Goal: Task Accomplishment & Management: Manage account settings

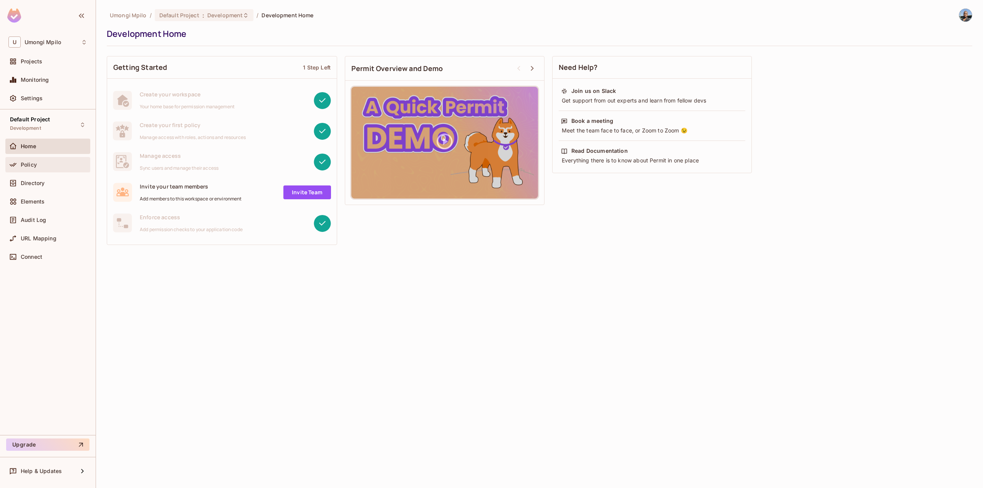
click at [24, 159] on div "Policy" at bounding box center [47, 164] width 85 height 15
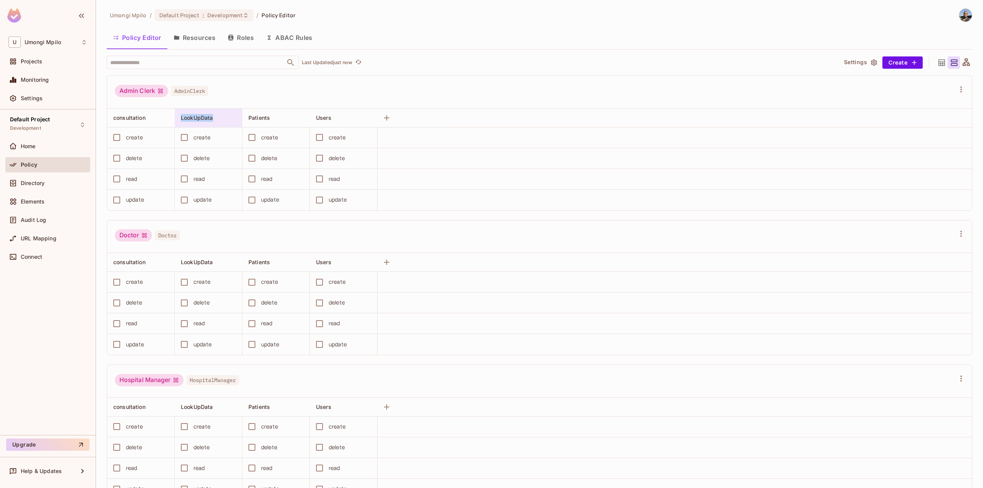
drag, startPoint x: 219, startPoint y: 116, endPoint x: 181, endPoint y: 118, distance: 38.8
click at [181, 118] on div "LookUpData" at bounding box center [209, 118] width 68 height 18
copy span "LookUpData"
click at [59, 339] on div at bounding box center [491, 244] width 983 height 488
drag, startPoint x: 147, startPoint y: 119, endPoint x: 114, endPoint y: 120, distance: 33.1
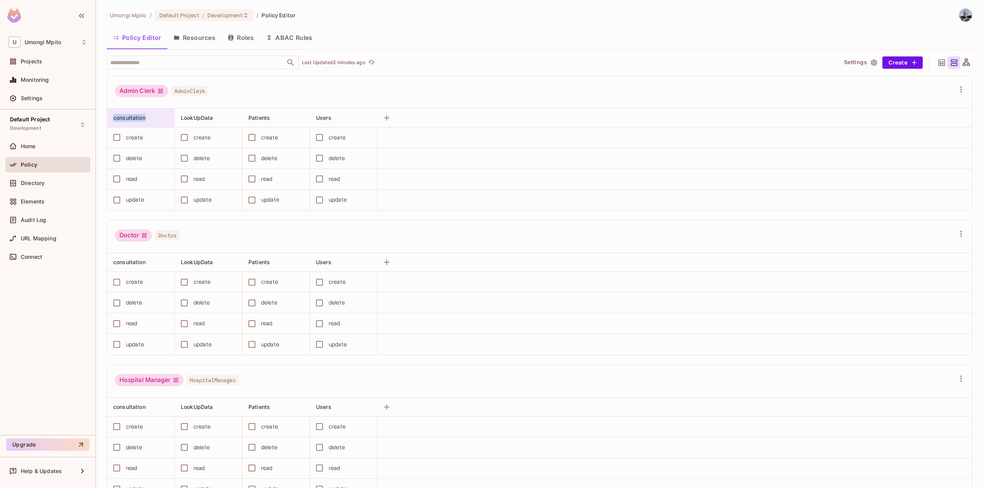
click at [114, 120] on div "consultation" at bounding box center [138, 118] width 51 height 8
copy span "consultation"
click at [108, 219] on div at bounding box center [491, 244] width 983 height 488
drag, startPoint x: 215, startPoint y: 117, endPoint x: 181, endPoint y: 119, distance: 33.5
click at [181, 119] on div "LookUpData" at bounding box center [206, 118] width 51 height 8
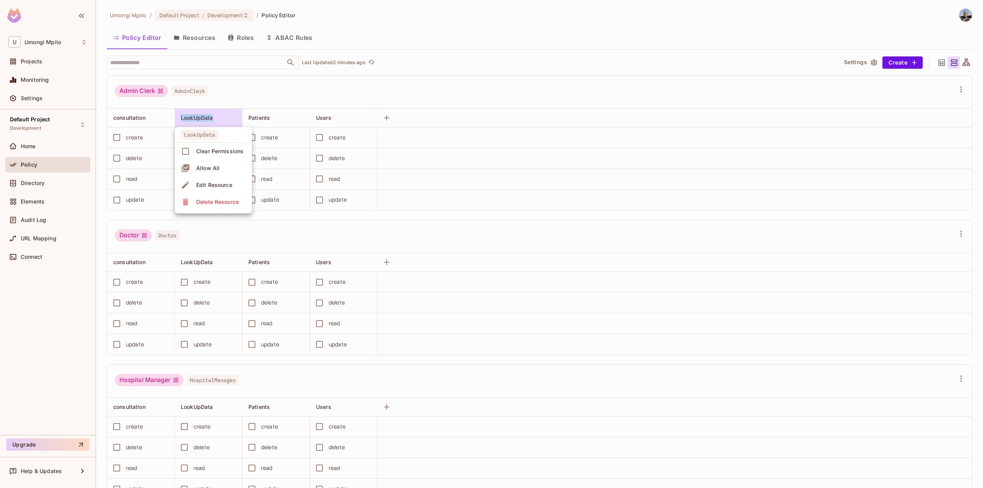
copy span "LookUpData"
drag, startPoint x: 272, startPoint y: 119, endPoint x: 252, endPoint y: 120, distance: 20.4
click at [252, 120] on div at bounding box center [491, 244] width 983 height 488
drag, startPoint x: 270, startPoint y: 119, endPoint x: 250, endPoint y: 121, distance: 20.2
click at [250, 121] on div "Patients" at bounding box center [274, 118] width 51 height 8
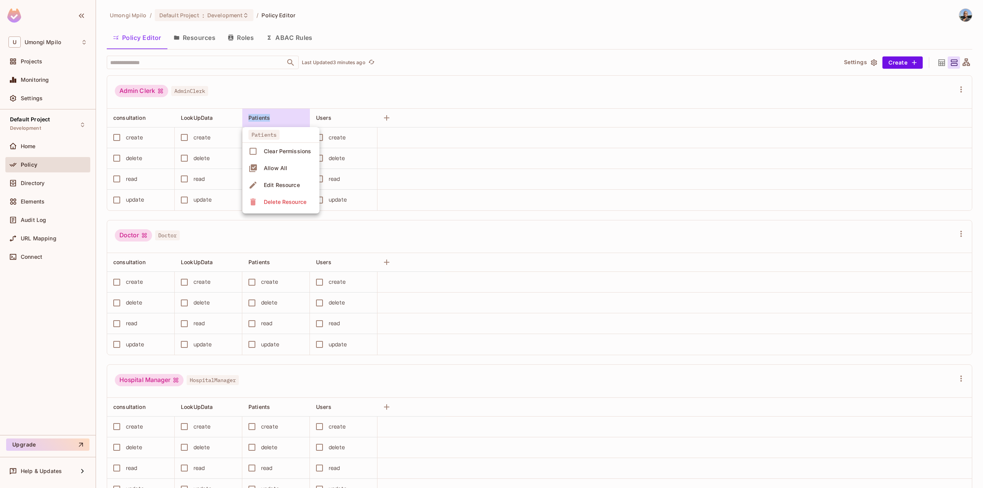
copy span "Patients"
click at [28, 185] on div at bounding box center [491, 244] width 983 height 488
click at [28, 185] on span "Directory" at bounding box center [33, 183] width 24 height 6
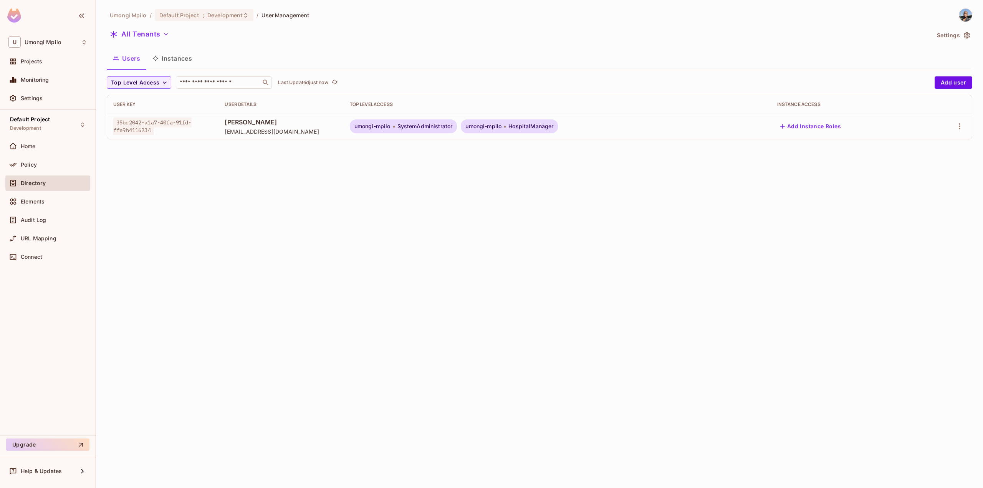
click at [187, 125] on span "35bd2042-a1a7-40fa-91fd-ffe9b4116234" at bounding box center [152, 127] width 78 height 18
click at [960, 129] on icon "button" at bounding box center [960, 126] width 2 height 6
click at [915, 147] on div "Edit" at bounding box center [915, 144] width 10 height 8
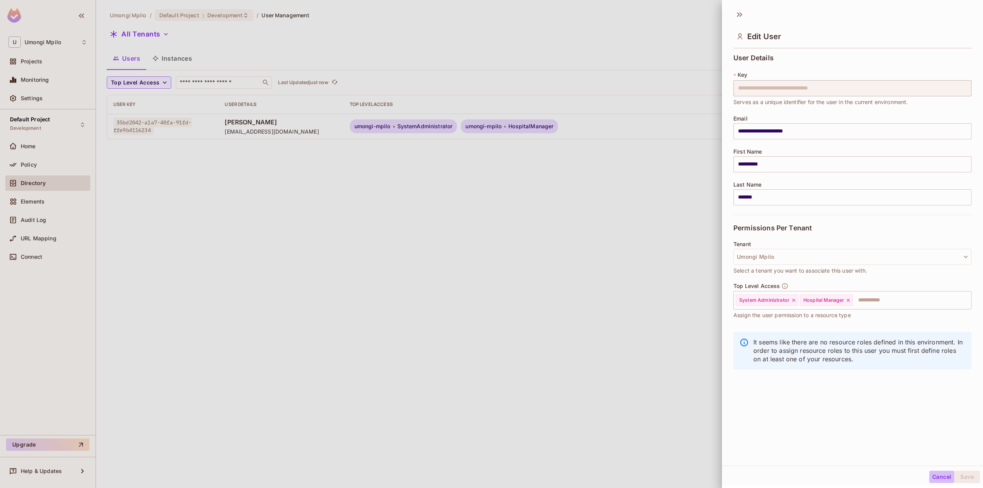
click at [937, 474] on button "Cancel" at bounding box center [942, 477] width 25 height 12
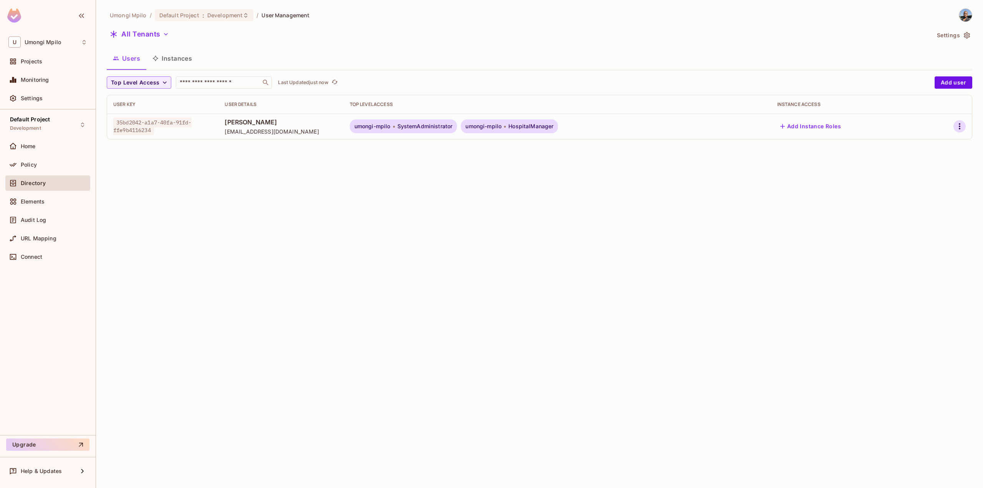
click at [958, 124] on icon "button" at bounding box center [959, 126] width 9 height 9
click at [928, 194] on div "Delete User" at bounding box center [925, 195] width 30 height 8
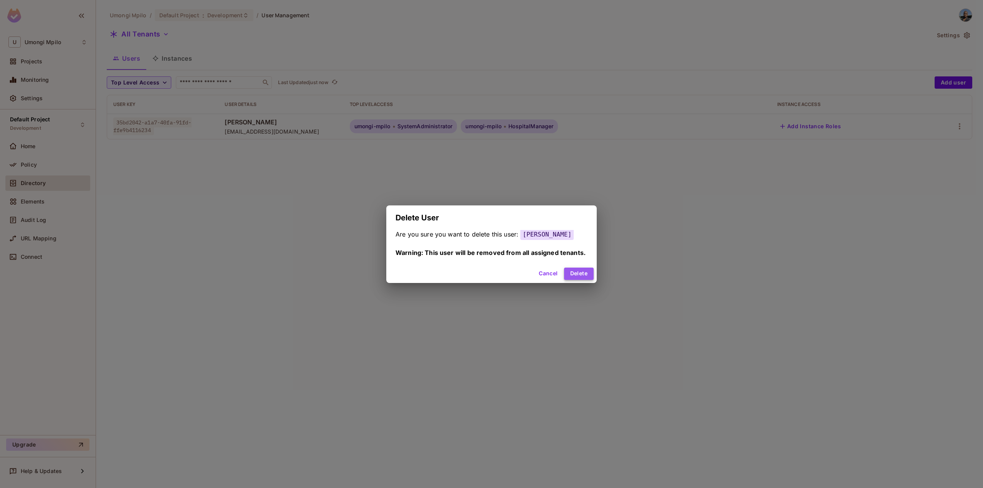
click at [581, 277] on button "Delete" at bounding box center [579, 274] width 30 height 12
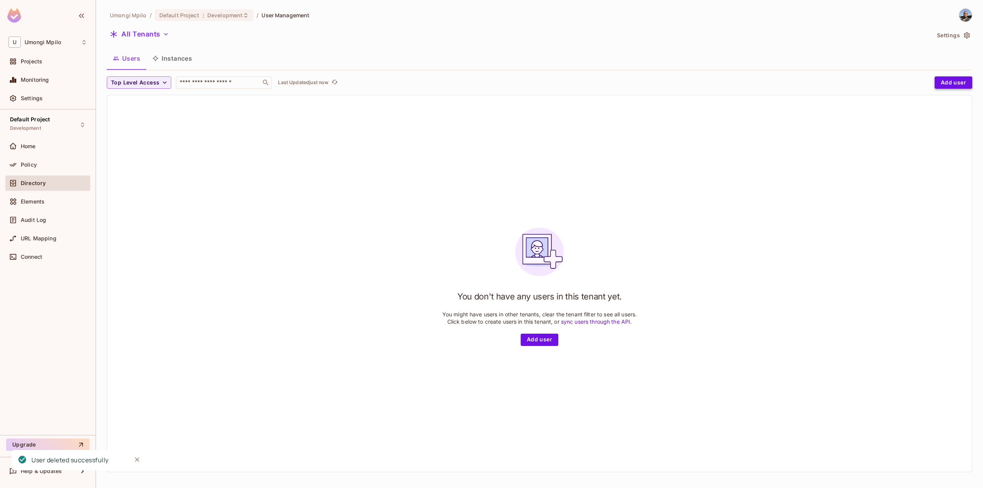
click at [947, 86] on button "Add user" at bounding box center [954, 82] width 38 height 12
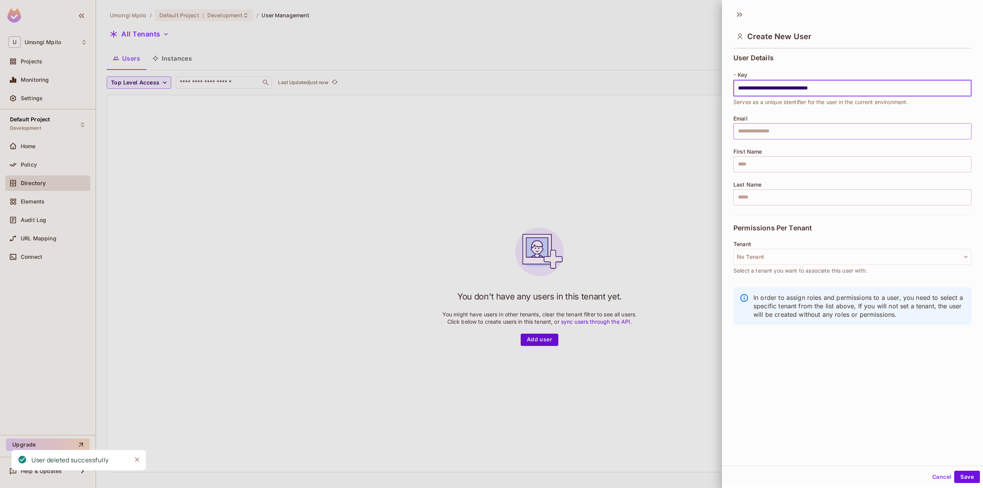
type input "**********"
click at [760, 136] on input "text" at bounding box center [853, 131] width 238 height 16
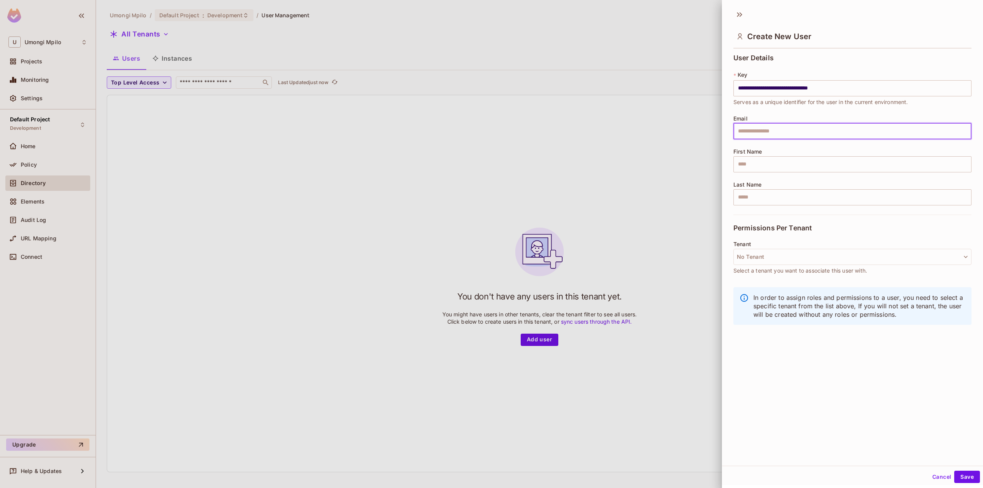
type input "**********"
click at [772, 160] on input "text" at bounding box center [853, 164] width 238 height 16
type input "**********"
type input "*******"
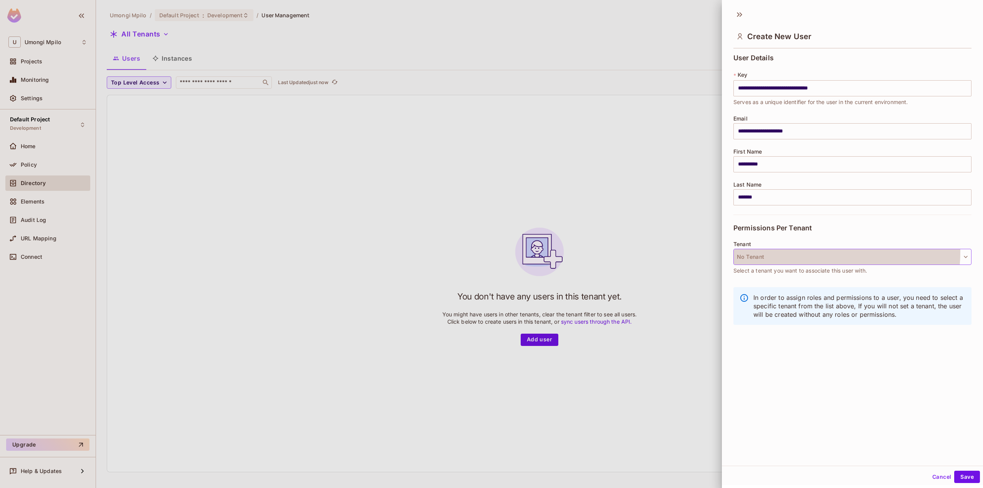
click at [773, 250] on button "No Tenant" at bounding box center [853, 257] width 238 height 16
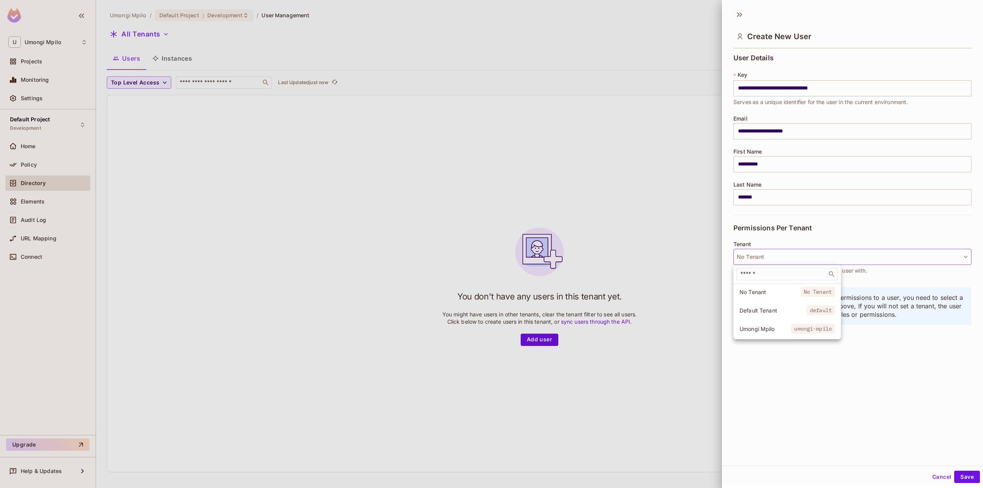
click at [771, 333] on li "Umongi Mpilo umongi-mpilo" at bounding box center [788, 329] width 108 height 17
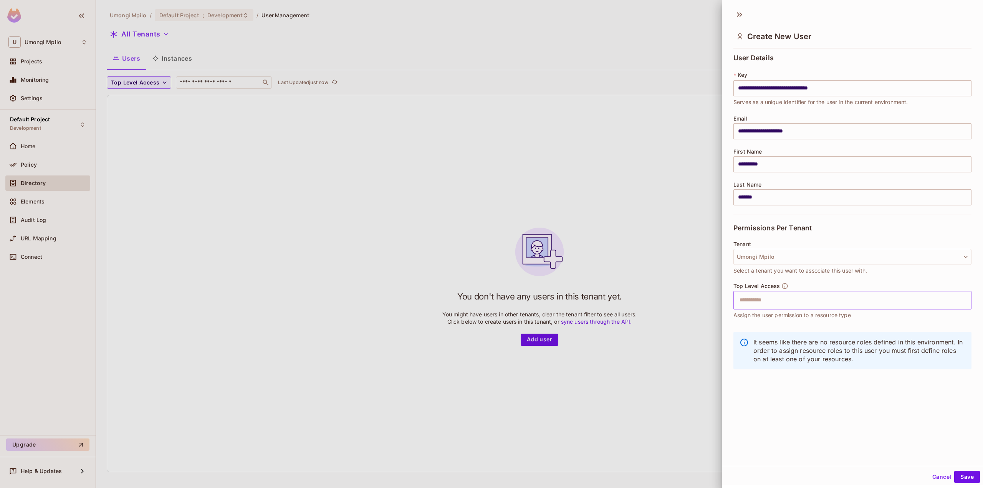
click at [780, 304] on input "text" at bounding box center [846, 300] width 222 height 15
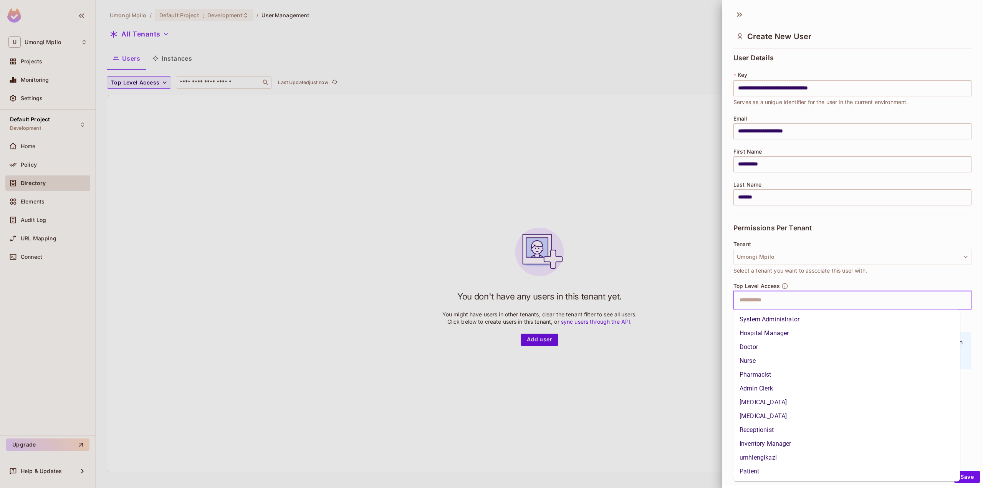
click at [782, 318] on li "System Administrator" at bounding box center [847, 320] width 227 height 14
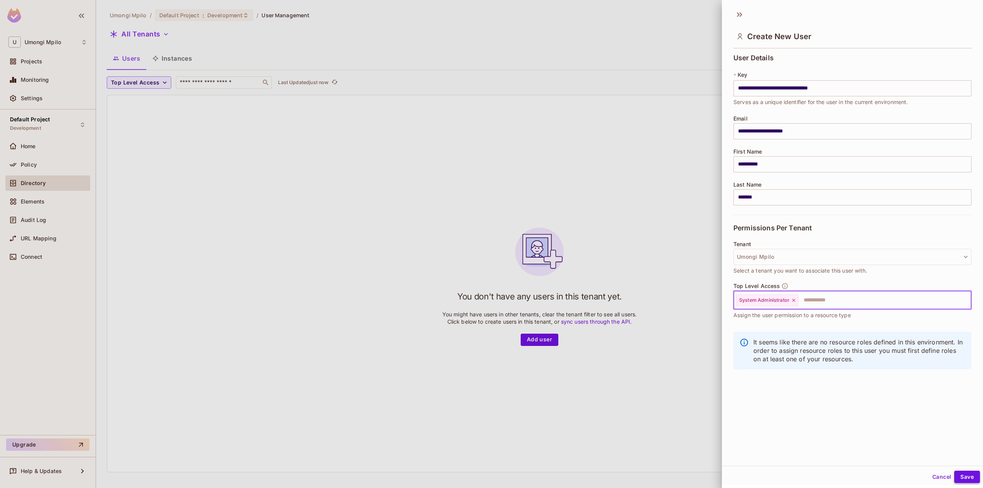
click at [968, 478] on button "Save" at bounding box center [967, 477] width 26 height 12
